Goal: Share content: Share content

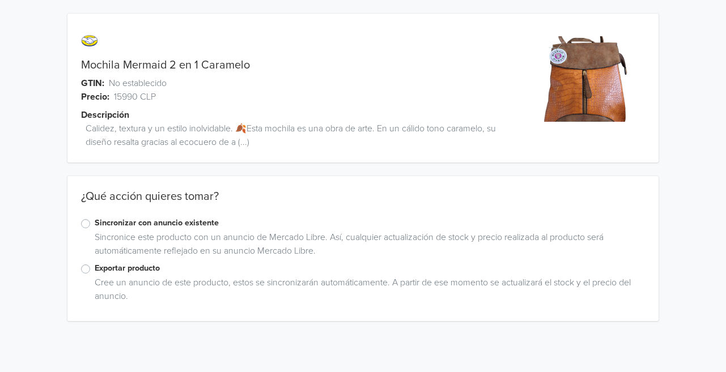
click at [88, 274] on div "Exportar producto" at bounding box center [363, 269] width 564 height 14
click at [95, 270] on label "Exportar producto" at bounding box center [370, 268] width 550 height 12
click at [0, 0] on input "Exportar producto" at bounding box center [0, 0] width 0 height 0
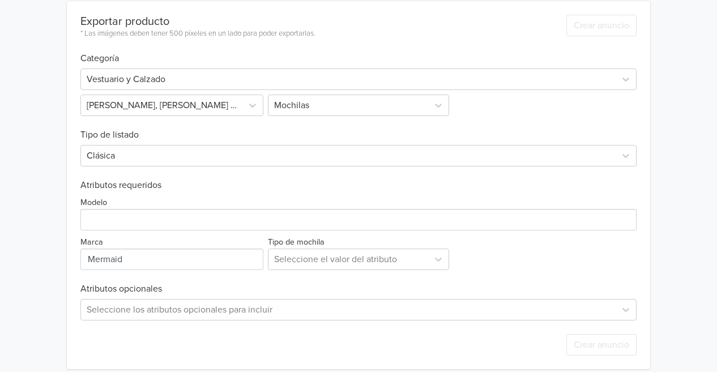
scroll to position [345, 0]
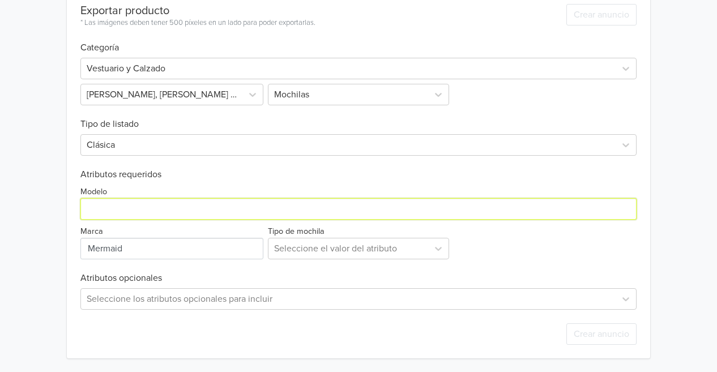
click at [336, 212] on input "Modelo" at bounding box center [358, 209] width 556 height 22
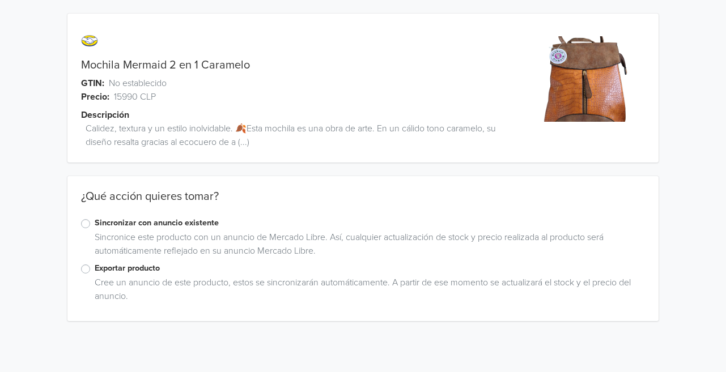
click at [93, 264] on div "Exportar producto" at bounding box center [363, 269] width 564 height 14
click at [92, 270] on div "Exportar producto" at bounding box center [363, 269] width 564 height 14
click at [95, 268] on label "Exportar producto" at bounding box center [370, 268] width 550 height 12
click at [0, 0] on input "Exportar producto" at bounding box center [0, 0] width 0 height 0
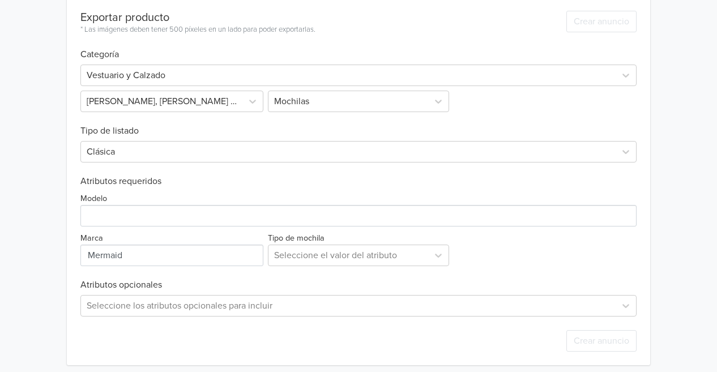
scroll to position [345, 0]
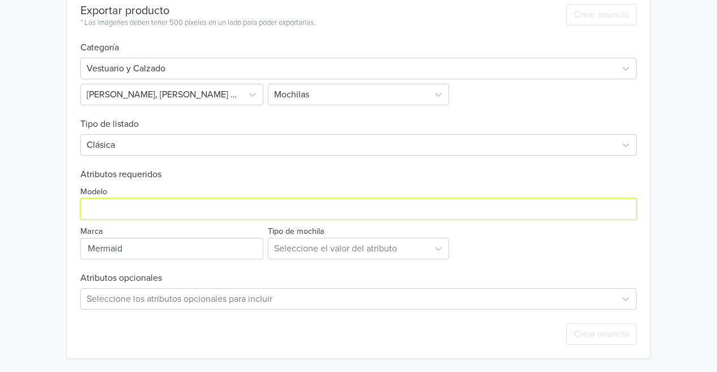
click at [143, 209] on input "Modelo" at bounding box center [358, 209] width 556 height 22
paste input "BB-1120"
type input "BB-1120"
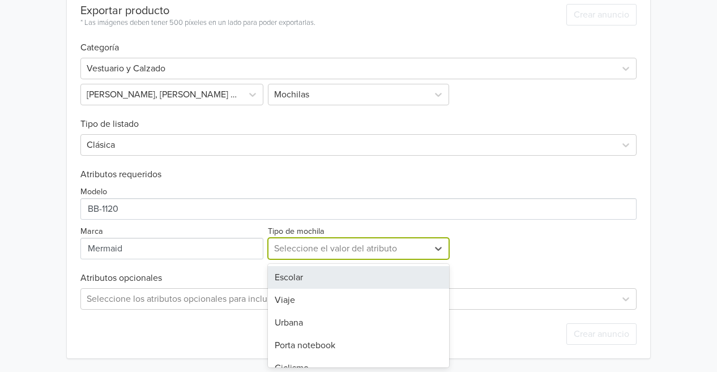
click at [355, 244] on div at bounding box center [348, 249] width 148 height 16
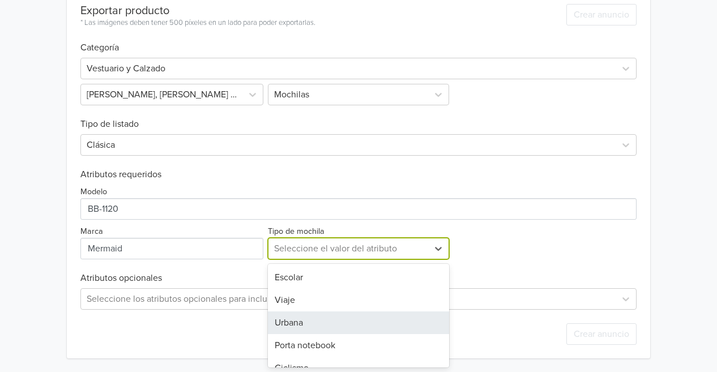
click at [342, 323] on div "Urbana" at bounding box center [358, 323] width 181 height 23
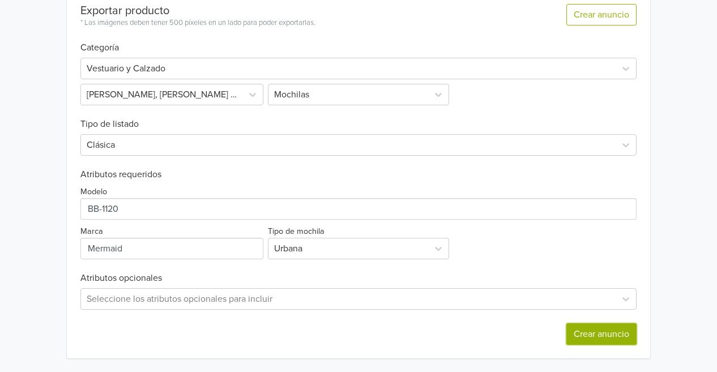
click at [569, 332] on button "Crear anuncio" at bounding box center [602, 335] width 70 height 22
